Goal: Transaction & Acquisition: Purchase product/service

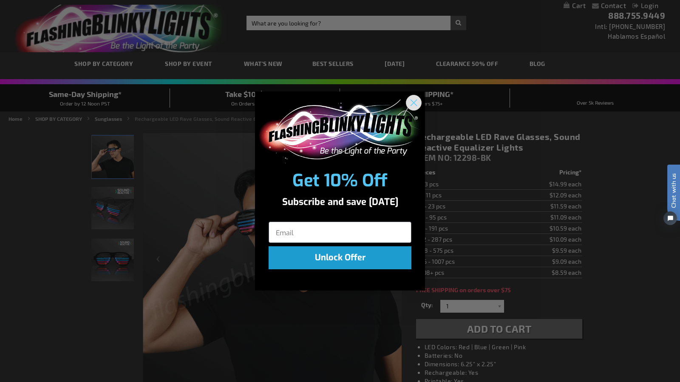
click at [410, 104] on circle "Close dialog" at bounding box center [414, 102] width 14 height 14
